Goal: Information Seeking & Learning: Learn about a topic

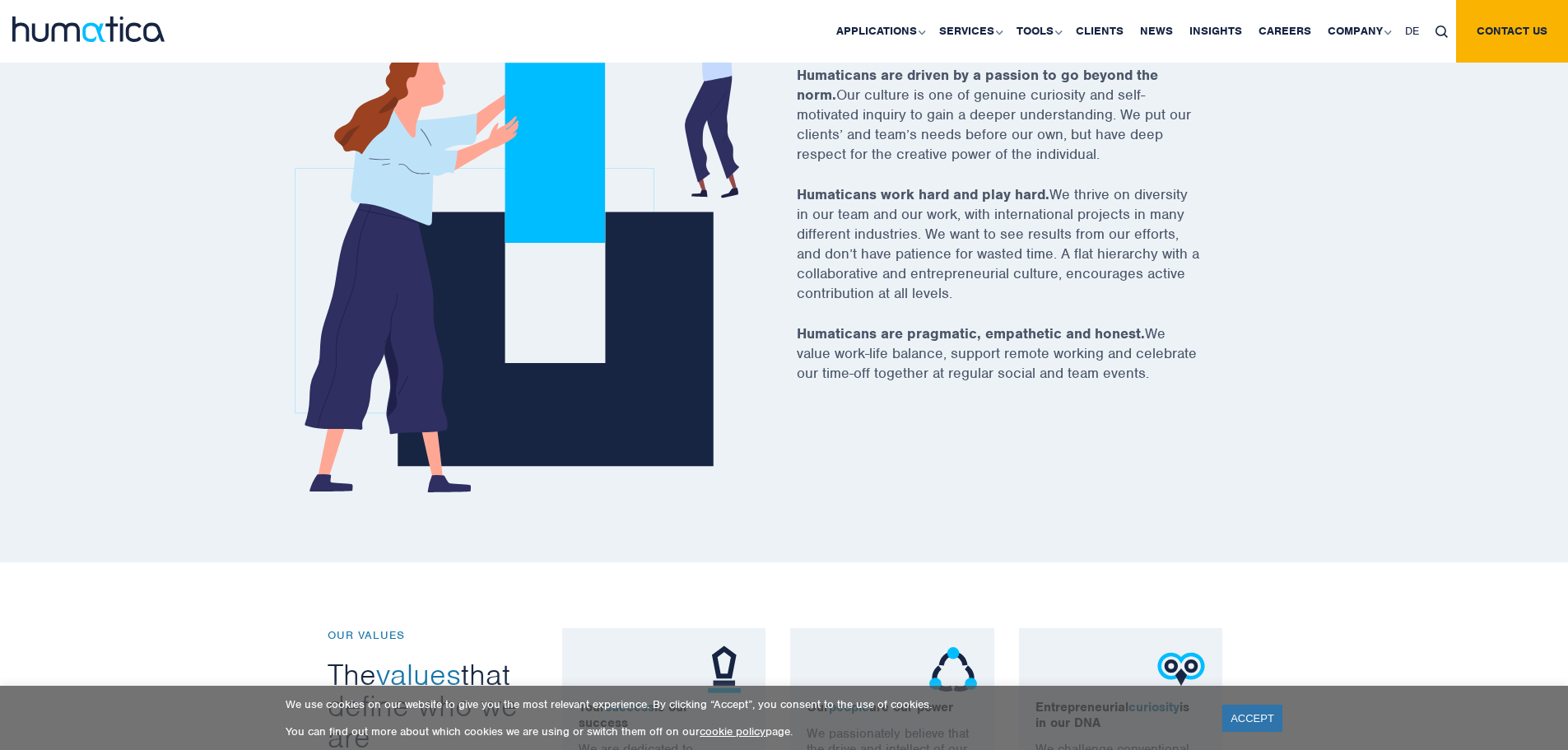
scroll to position [247, 0]
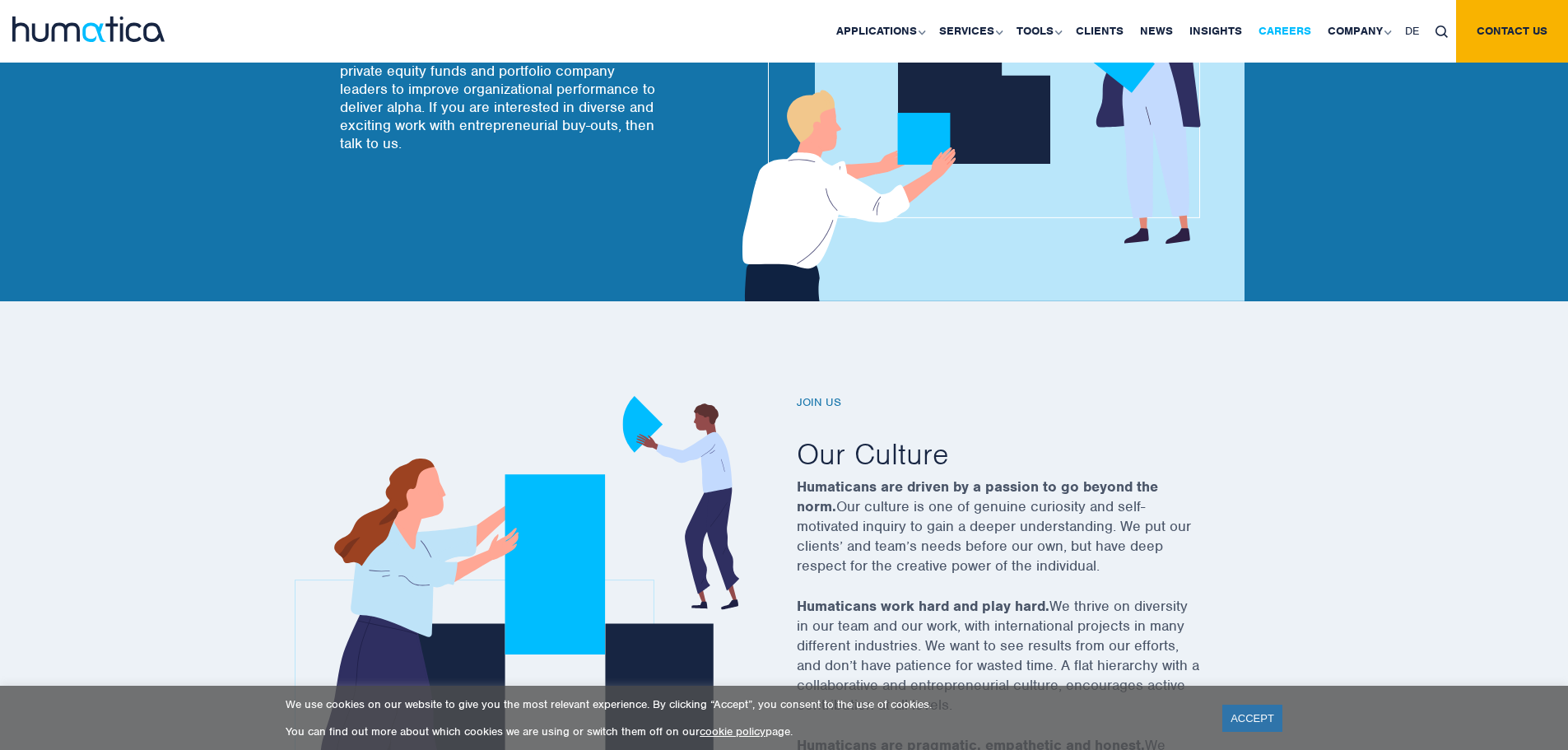
click at [1293, 30] on link "Careers" at bounding box center [1285, 31] width 69 height 62
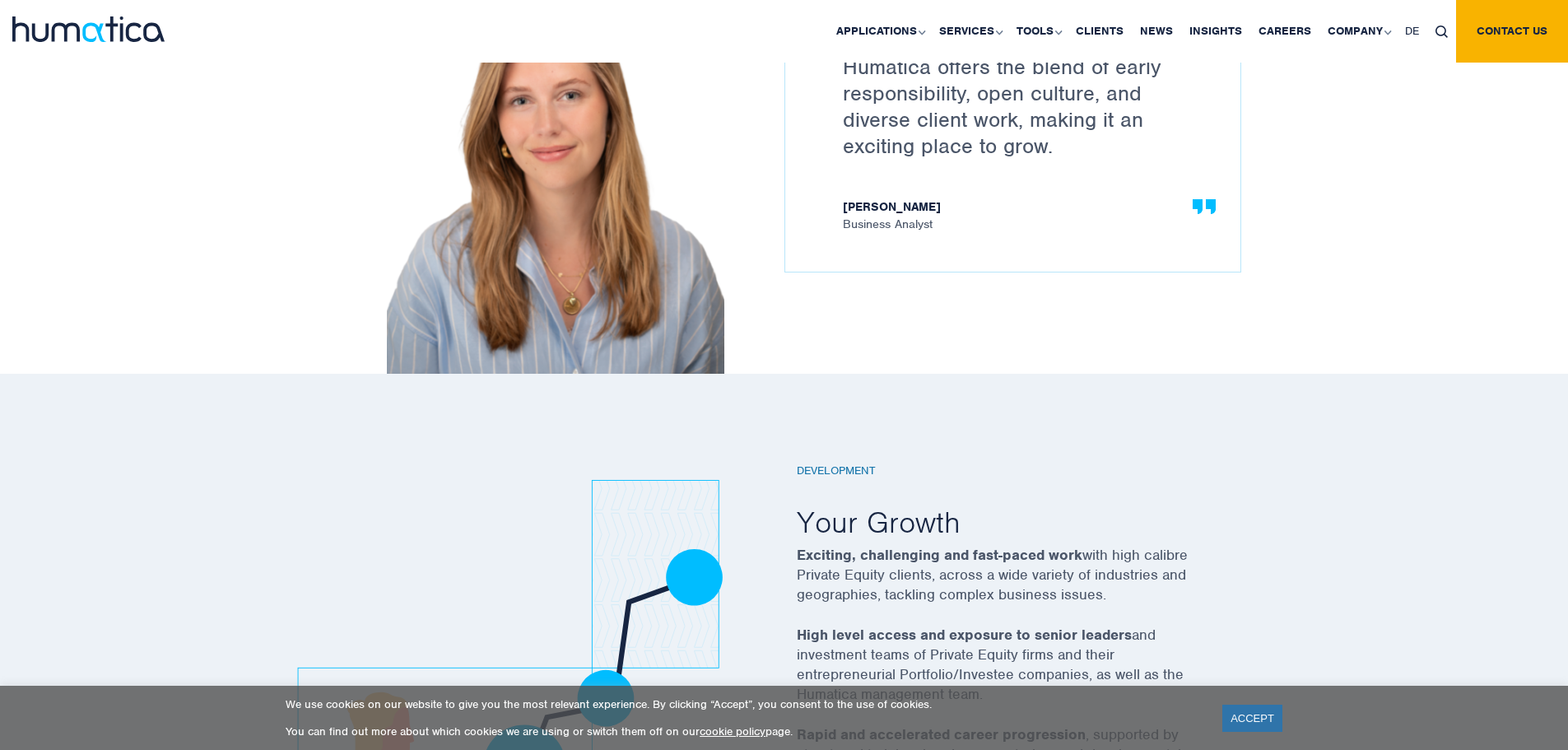
scroll to position [2388, 0]
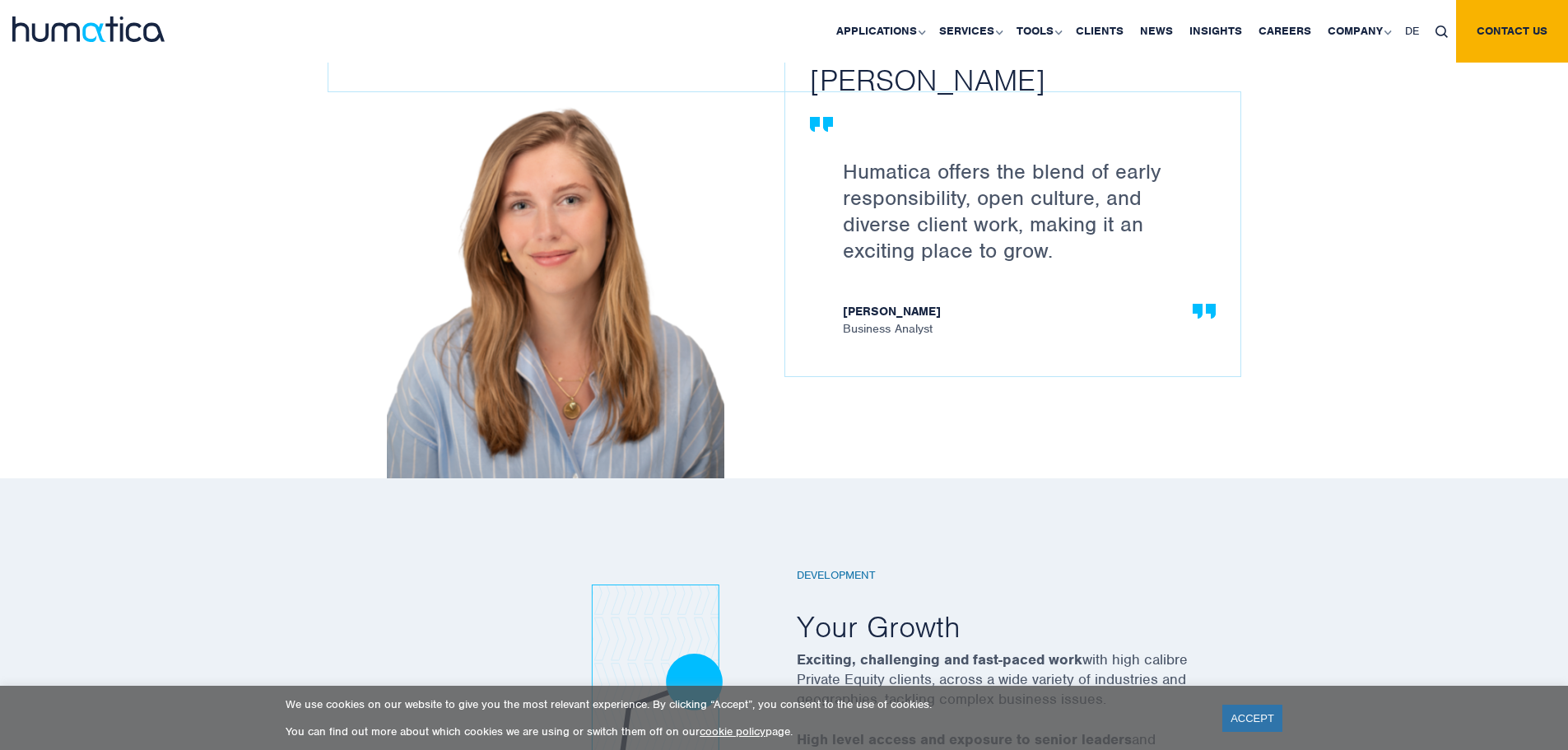
drag, startPoint x: 876, startPoint y: 328, endPoint x: 906, endPoint y: 309, distance: 35.5
click at [935, 322] on span "[PERSON_NAME] Business Analyst" at bounding box center [1021, 320] width 356 height 31
click at [902, 307] on strong "[PERSON_NAME]" at bounding box center [1021, 313] width 356 height 17
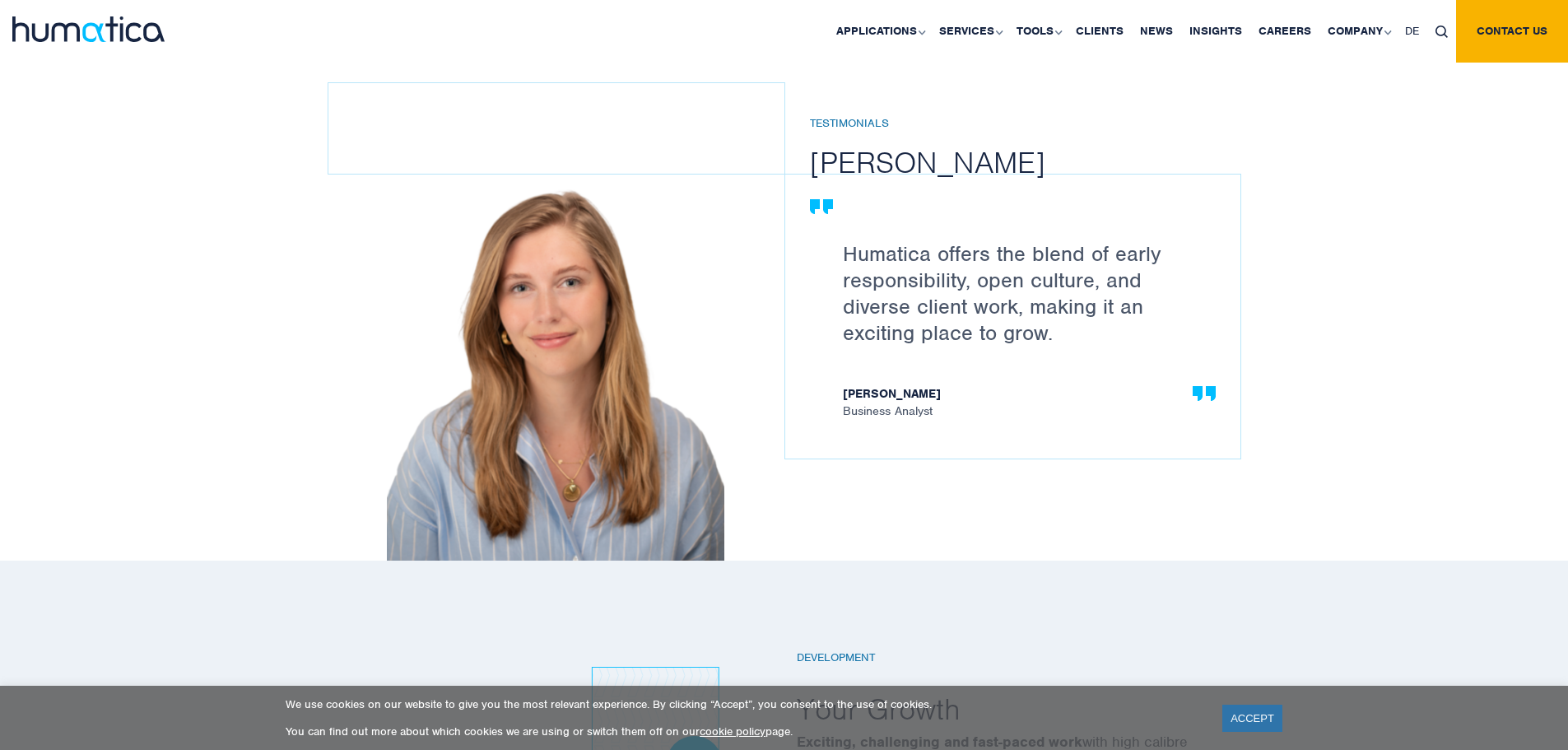
scroll to position [2223, 0]
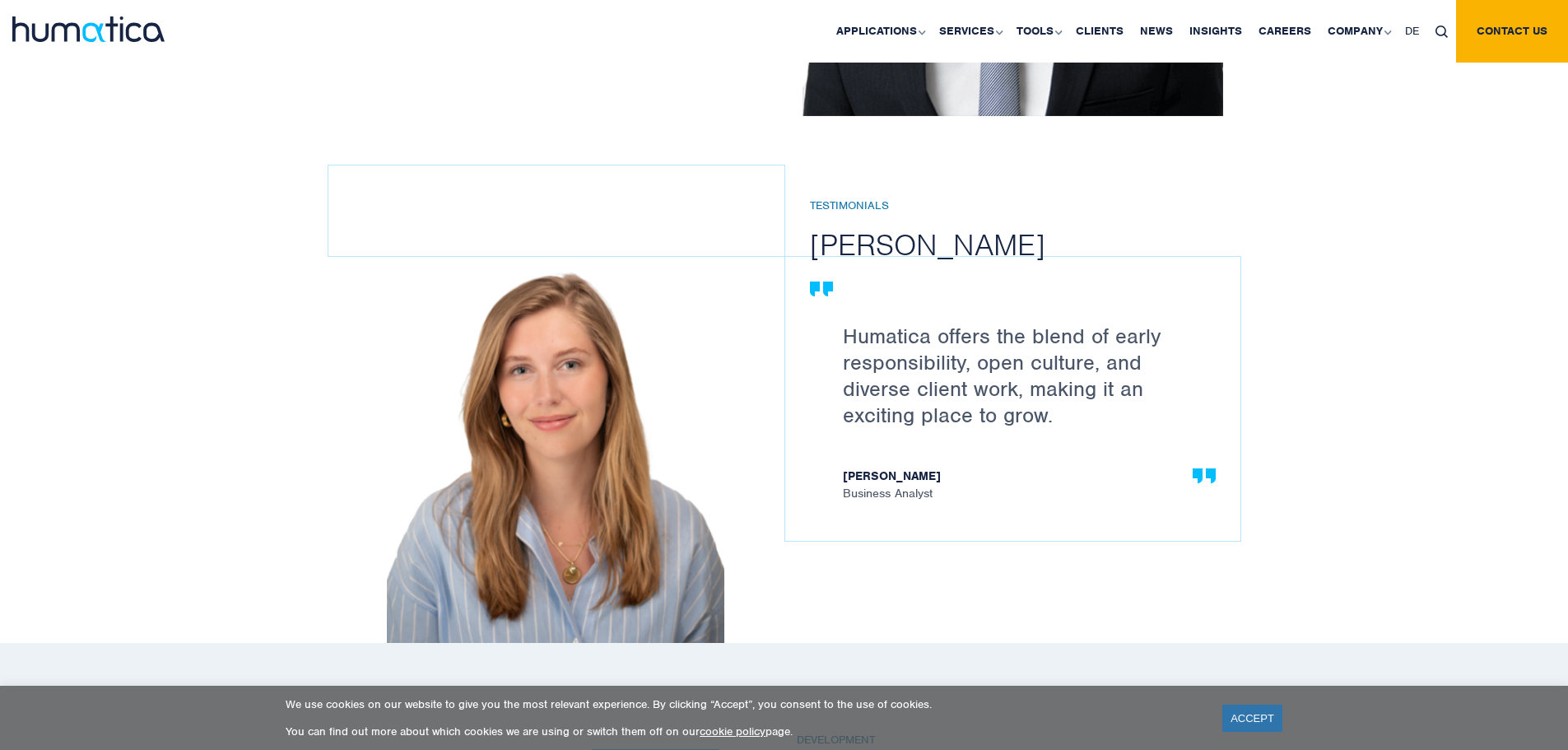
click at [90, 106] on div "Testimonials [PERSON_NAME] We tackle some of the most interesting and challengi…" at bounding box center [784, 100] width 1568 height 1087
